Goal: Find specific page/section: Find specific page/section

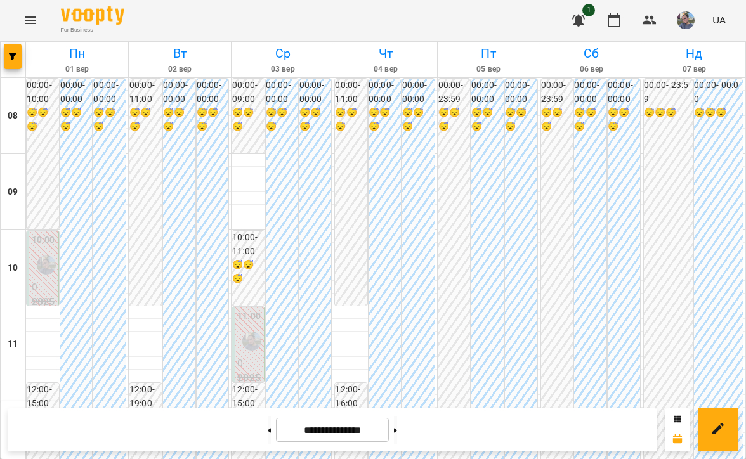
scroll to position [755, 0]
click at [397, 435] on button at bounding box center [395, 430] width 3 height 28
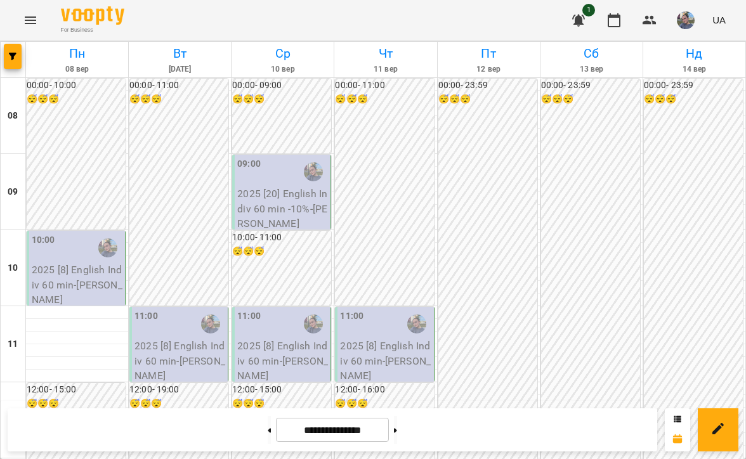
scroll to position [0, 0]
click at [268, 430] on icon at bounding box center [269, 430] width 3 height 4
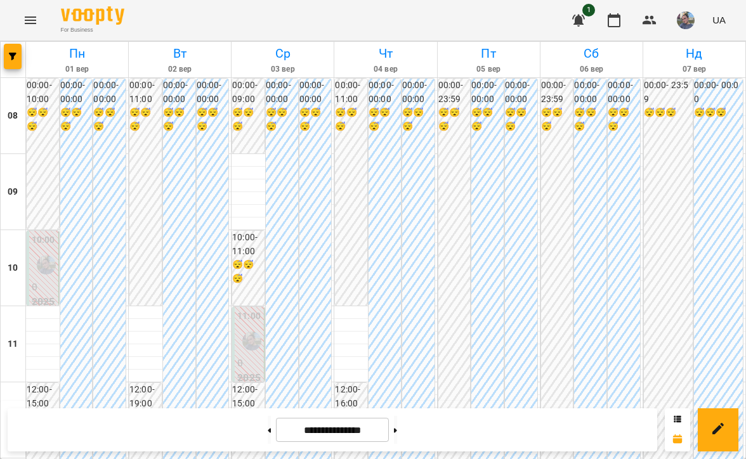
scroll to position [818, 0]
click at [268, 439] on button at bounding box center [269, 430] width 3 height 28
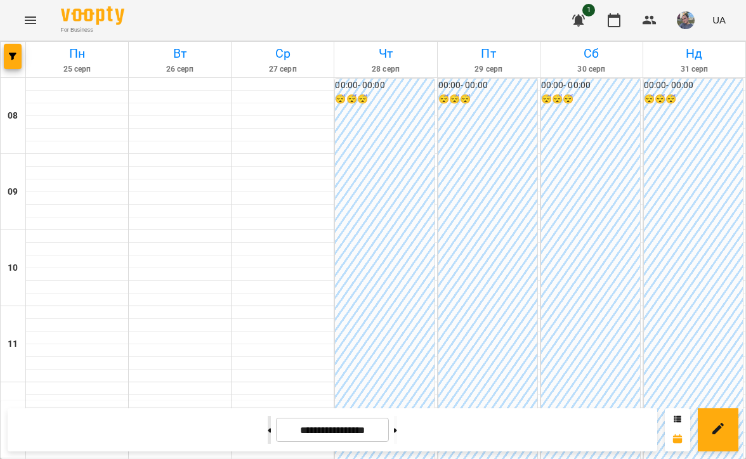
click at [268, 439] on button at bounding box center [269, 430] width 3 height 28
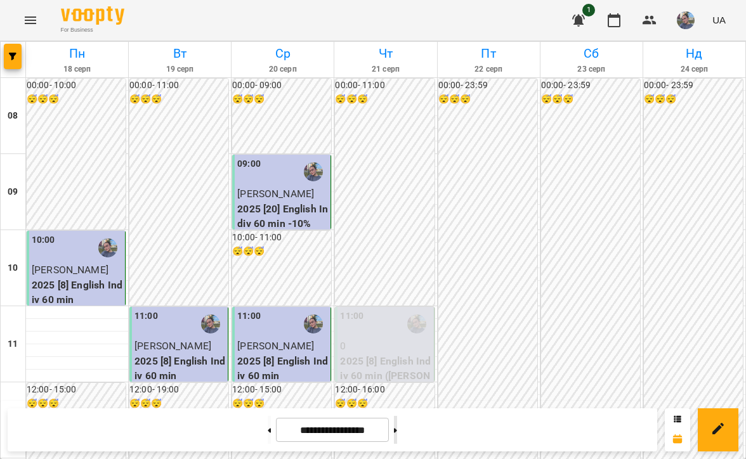
click at [397, 435] on button at bounding box center [395, 430] width 3 height 28
type input "**********"
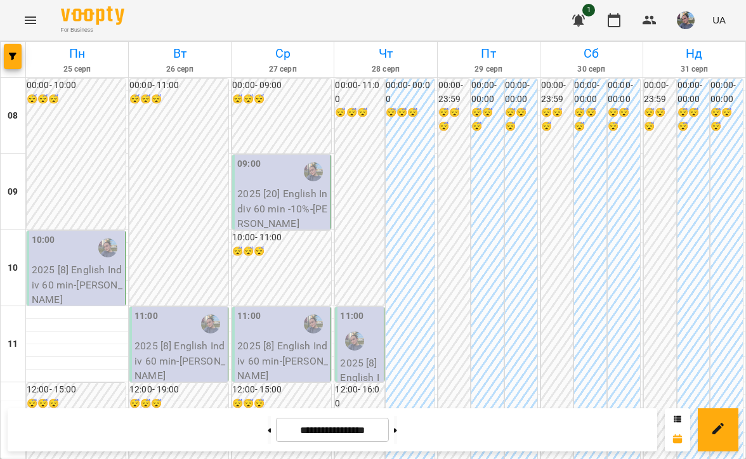
scroll to position [86, 0]
click at [696, 23] on button "button" at bounding box center [685, 20] width 33 height 33
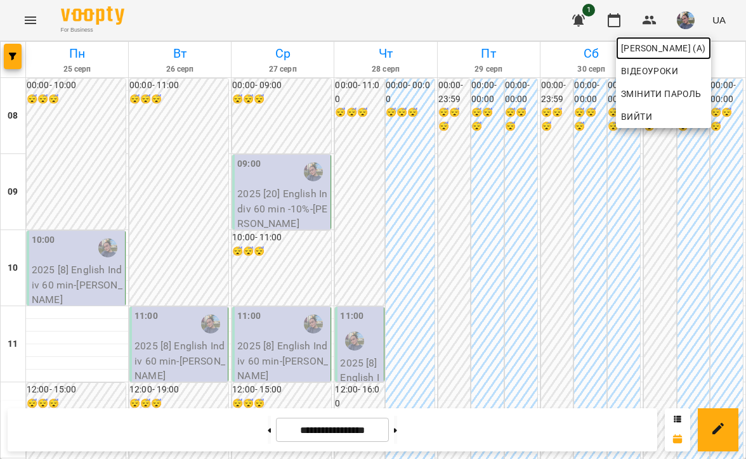
click at [687, 44] on span "[PERSON_NAME] (а)" at bounding box center [663, 48] width 85 height 15
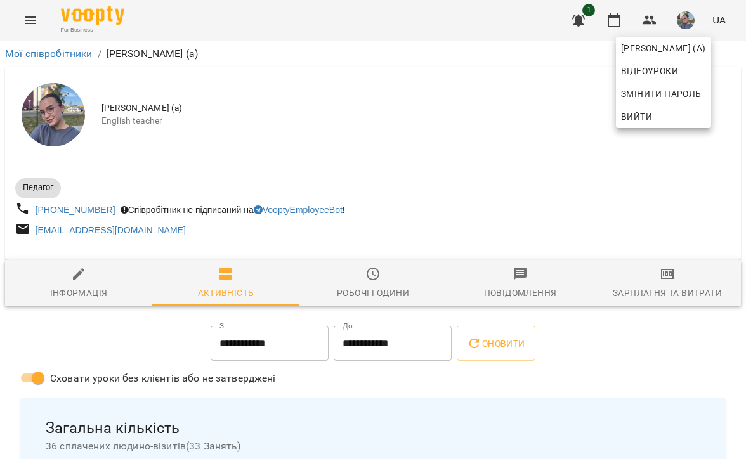
click at [409, 230] on div at bounding box center [373, 229] width 746 height 459
